Goal: Transaction & Acquisition: Purchase product/service

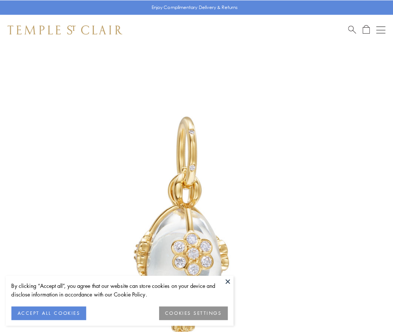
scroll to position [3, 0]
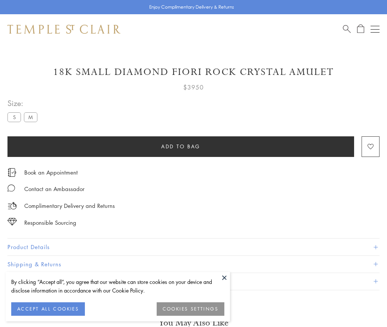
click at [181, 146] on span "Add to bag" at bounding box center [180, 146] width 39 height 8
